Goal: Task Accomplishment & Management: Use online tool/utility

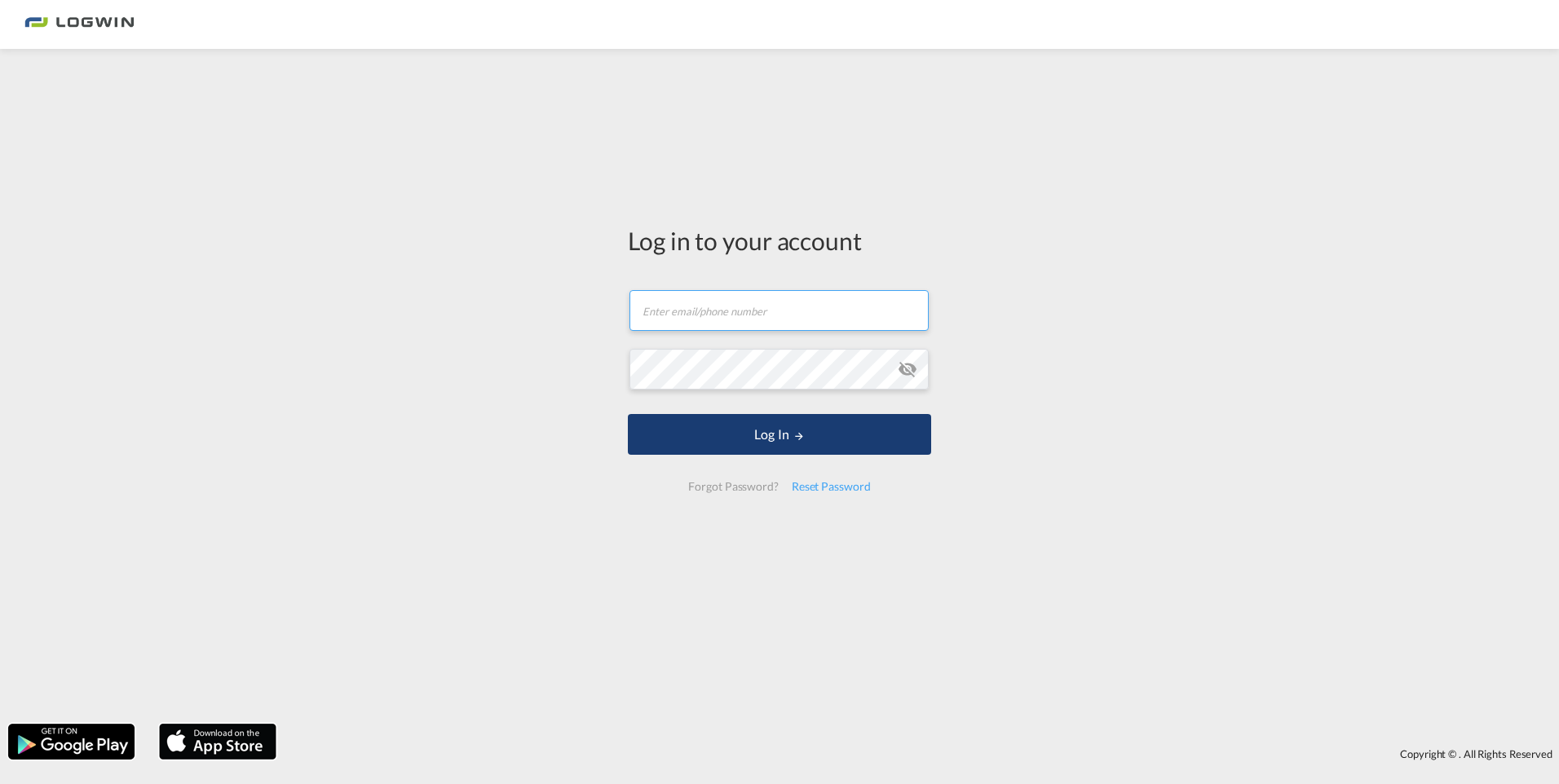
type input "[PERSON_NAME][EMAIL_ADDRESS][PERSON_NAME][DOMAIN_NAME]"
click at [672, 441] on button "Log In" at bounding box center [780, 434] width 303 height 41
